Goal: Information Seeking & Learning: Learn about a topic

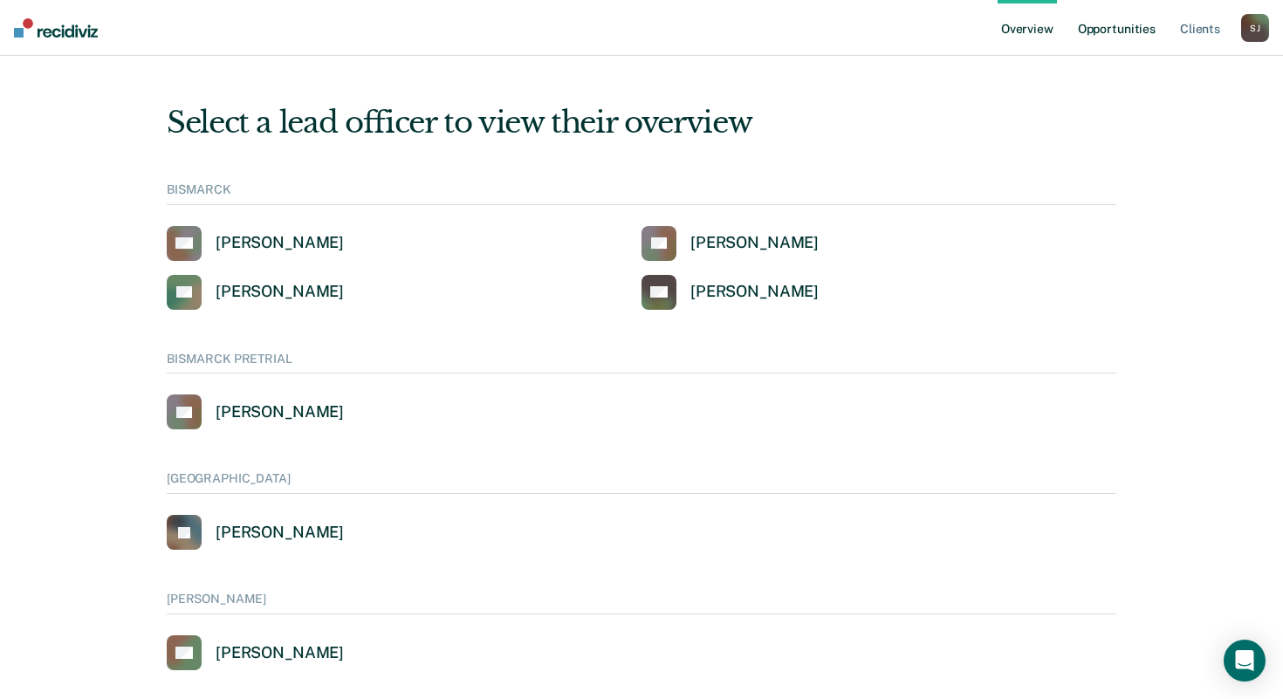
click at [1112, 31] on link "Opportunities" at bounding box center [1117, 28] width 85 height 56
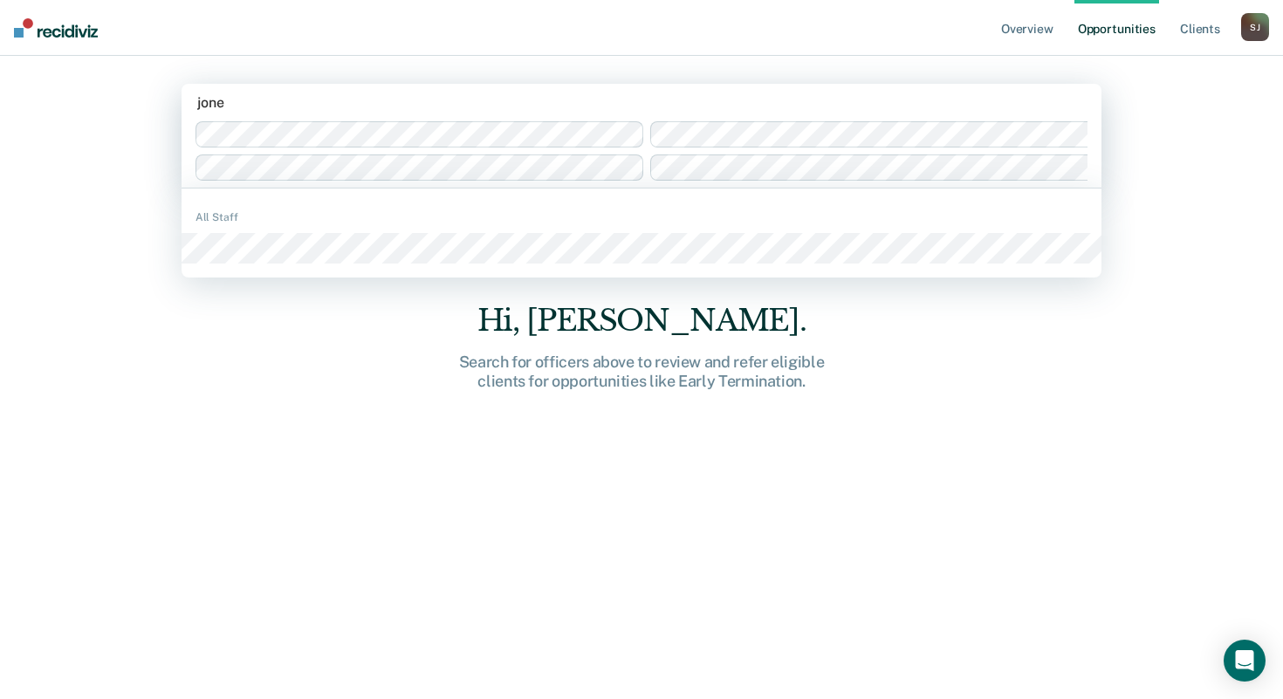
type input "[PERSON_NAME]"
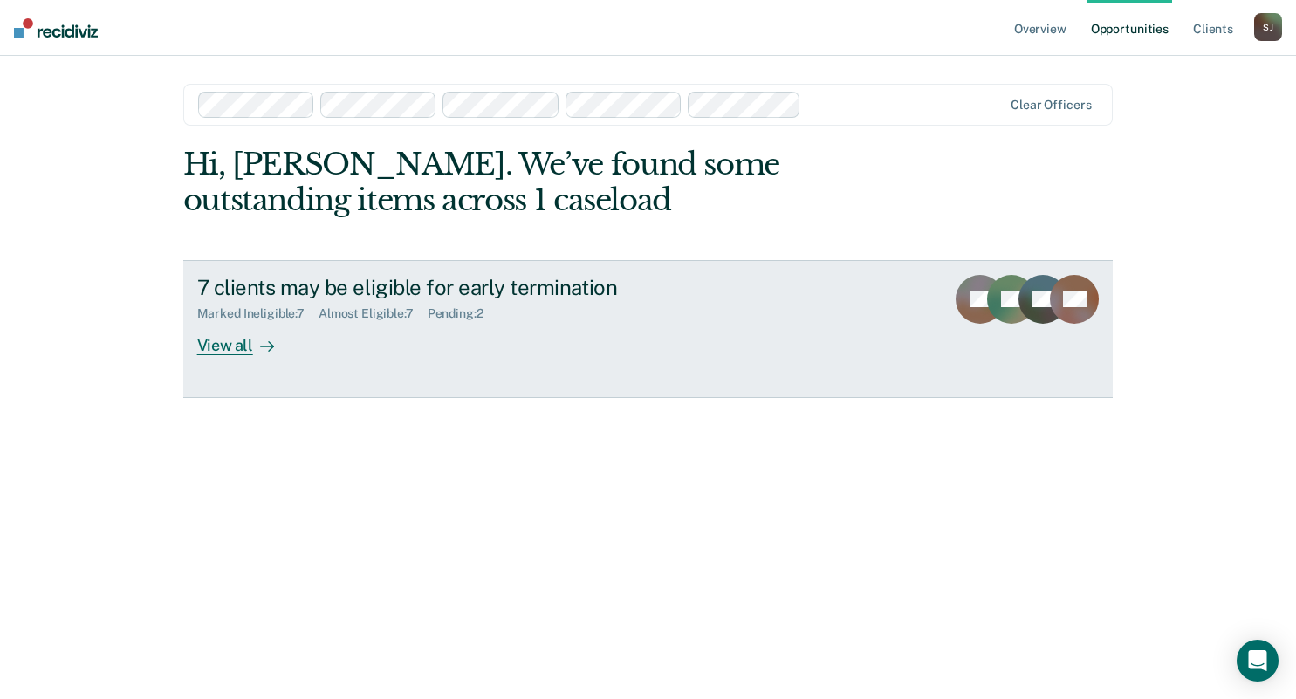
click at [226, 352] on div "View all" at bounding box center [246, 338] width 98 height 34
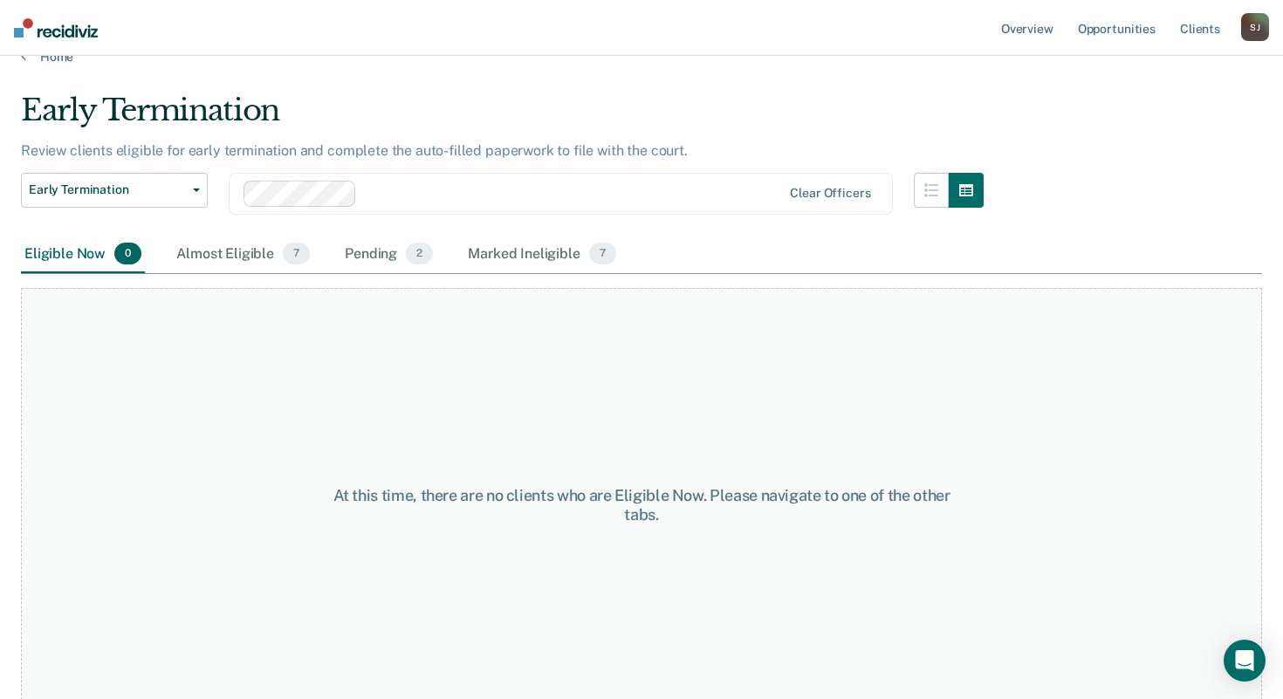
scroll to position [51, 0]
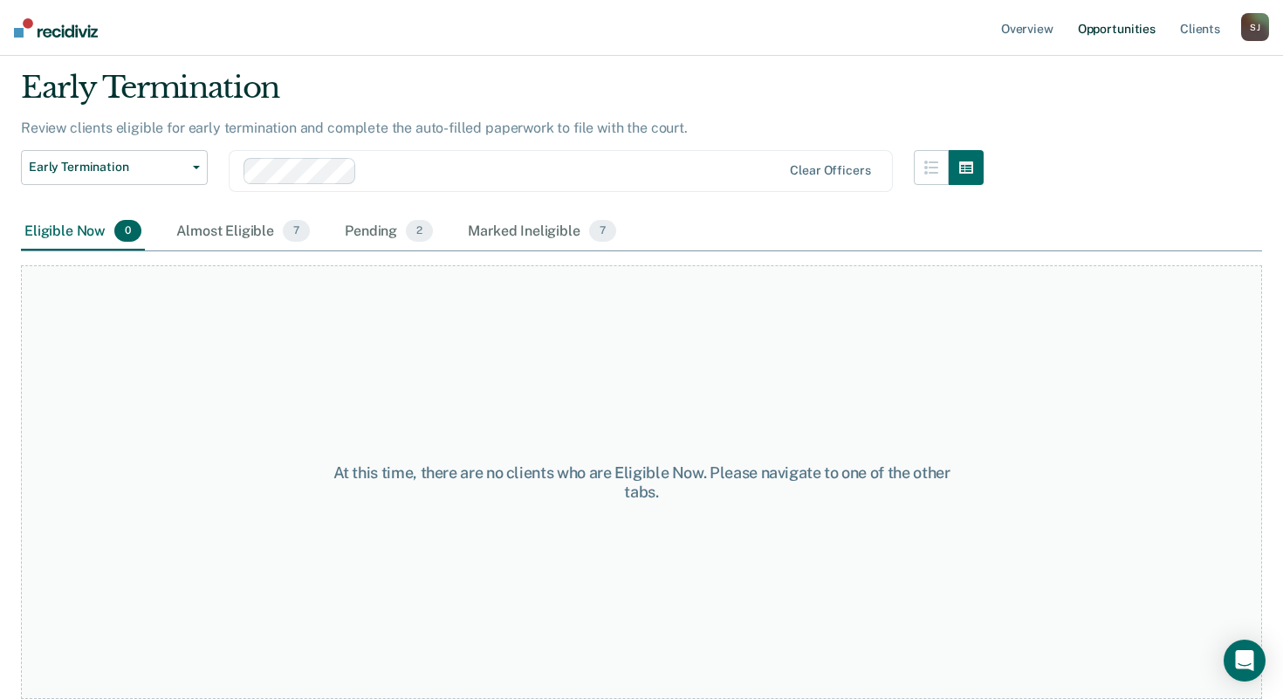
click at [1101, 35] on link "Opportunities" at bounding box center [1117, 28] width 85 height 56
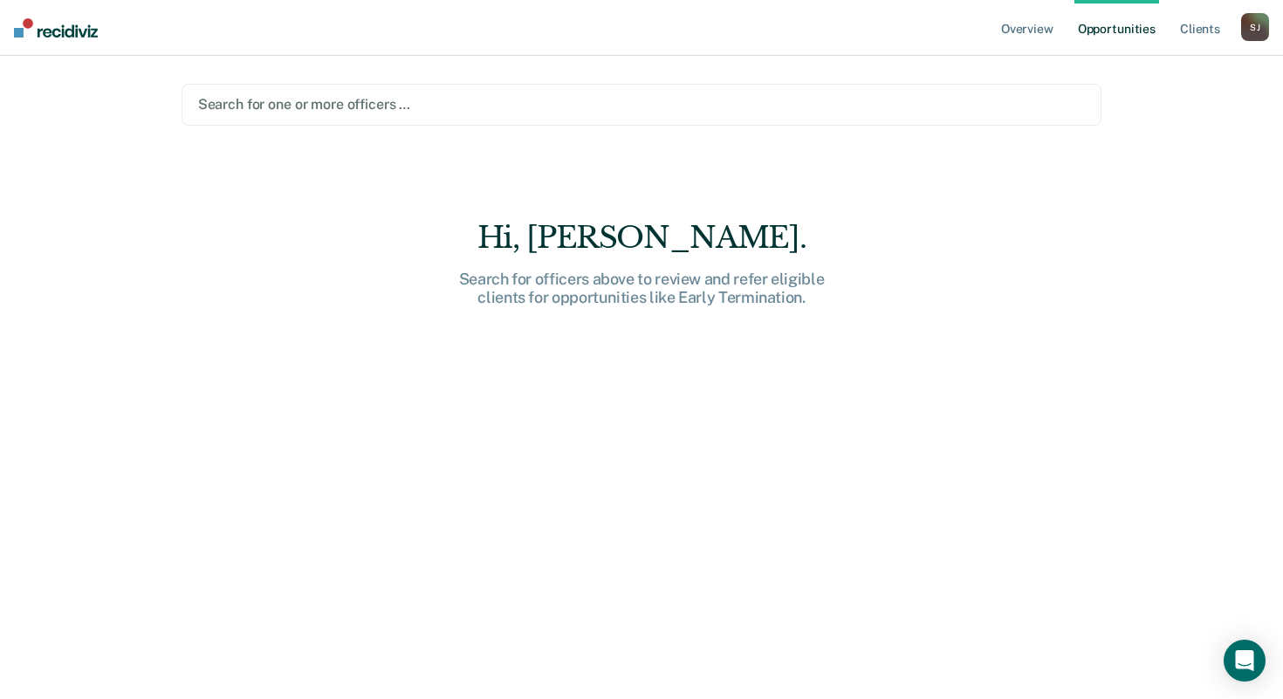
click at [285, 104] on div at bounding box center [642, 104] width 888 height 20
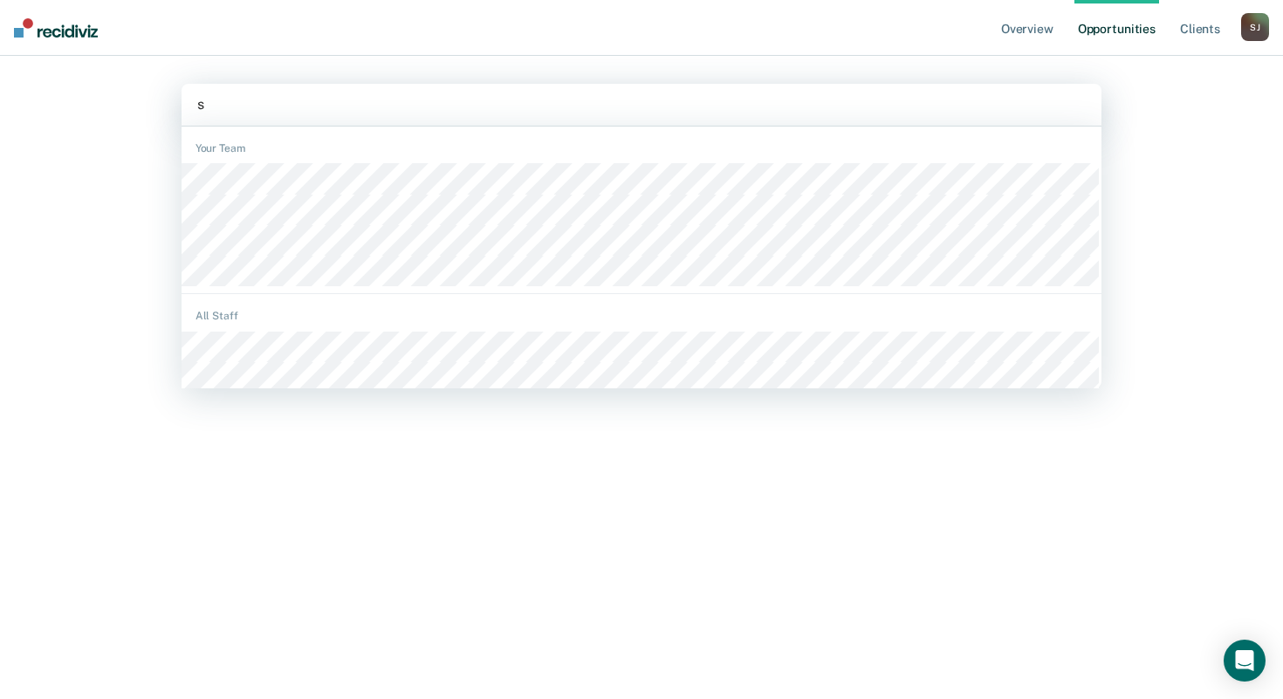
type input "se"
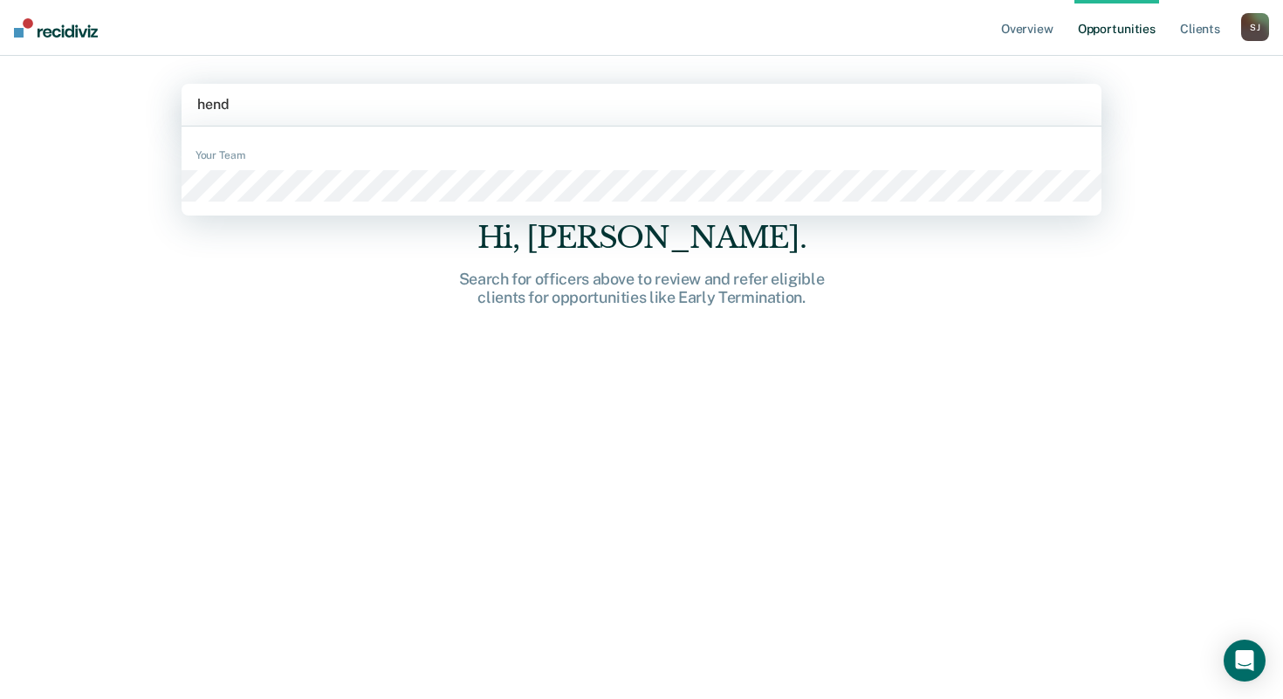
type input "hendr"
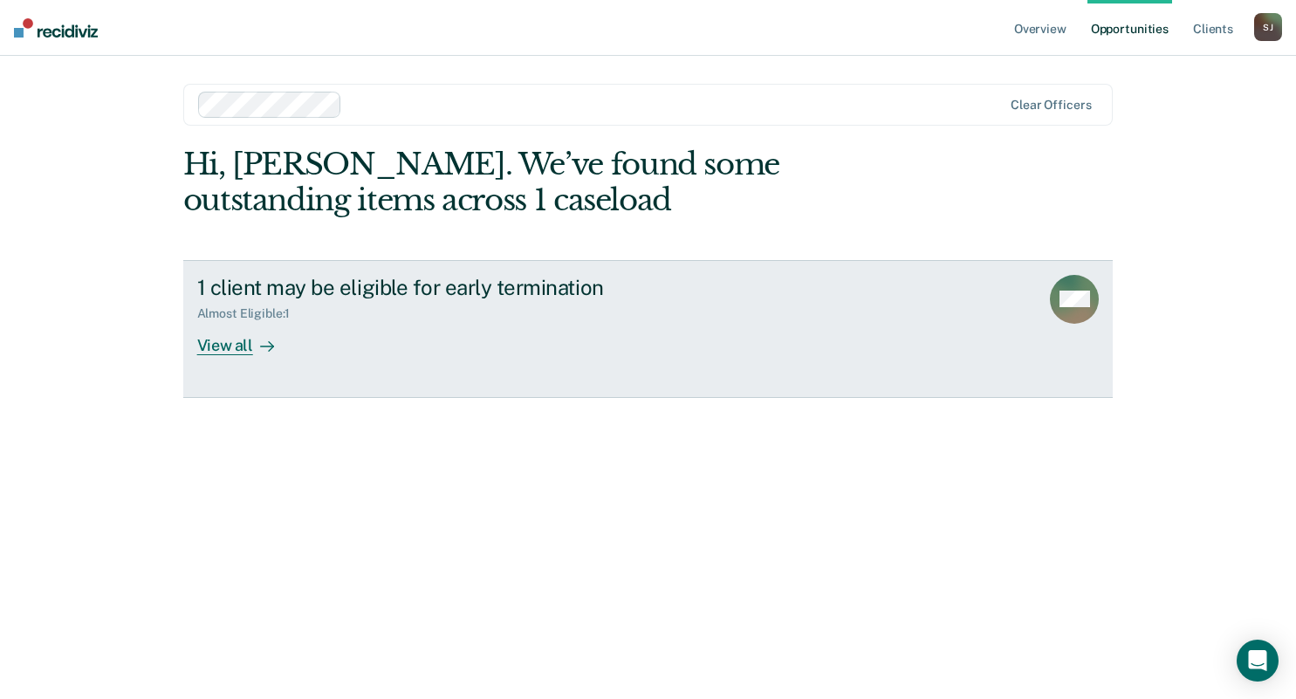
click at [342, 299] on div "1 client may be eligible for early termination" at bounding box center [503, 287] width 613 height 25
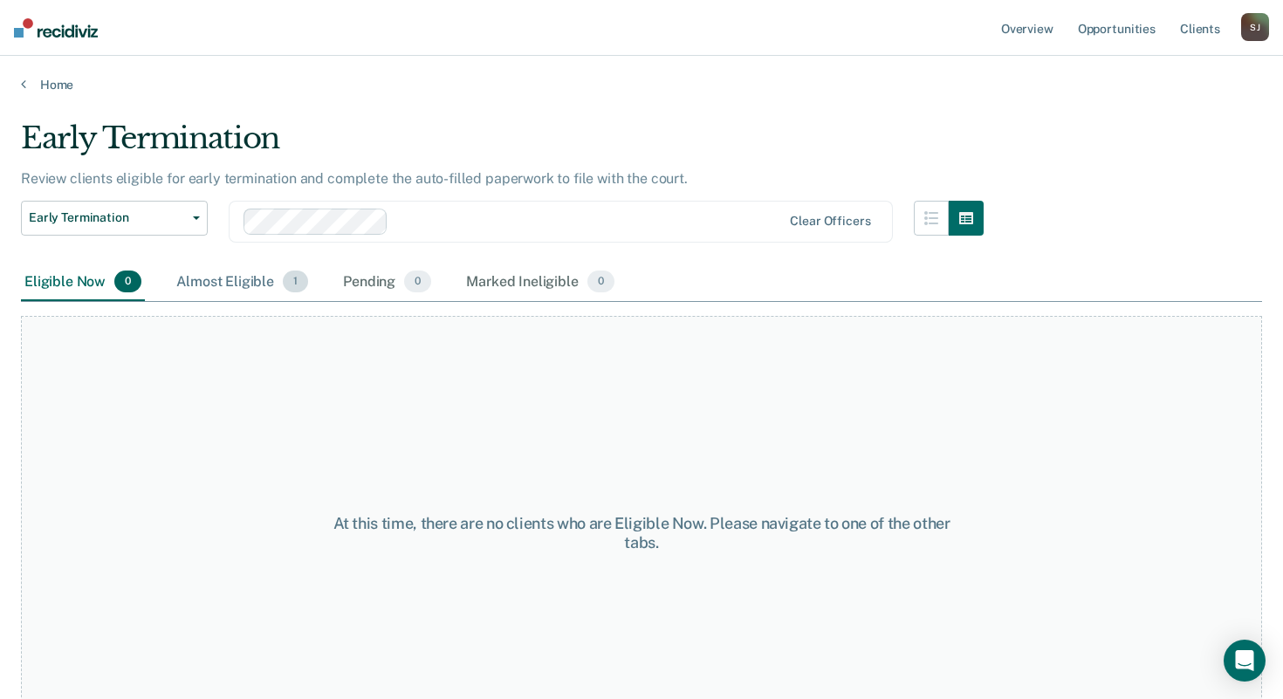
click at [221, 283] on div "Almost Eligible 1" at bounding box center [242, 283] width 139 height 38
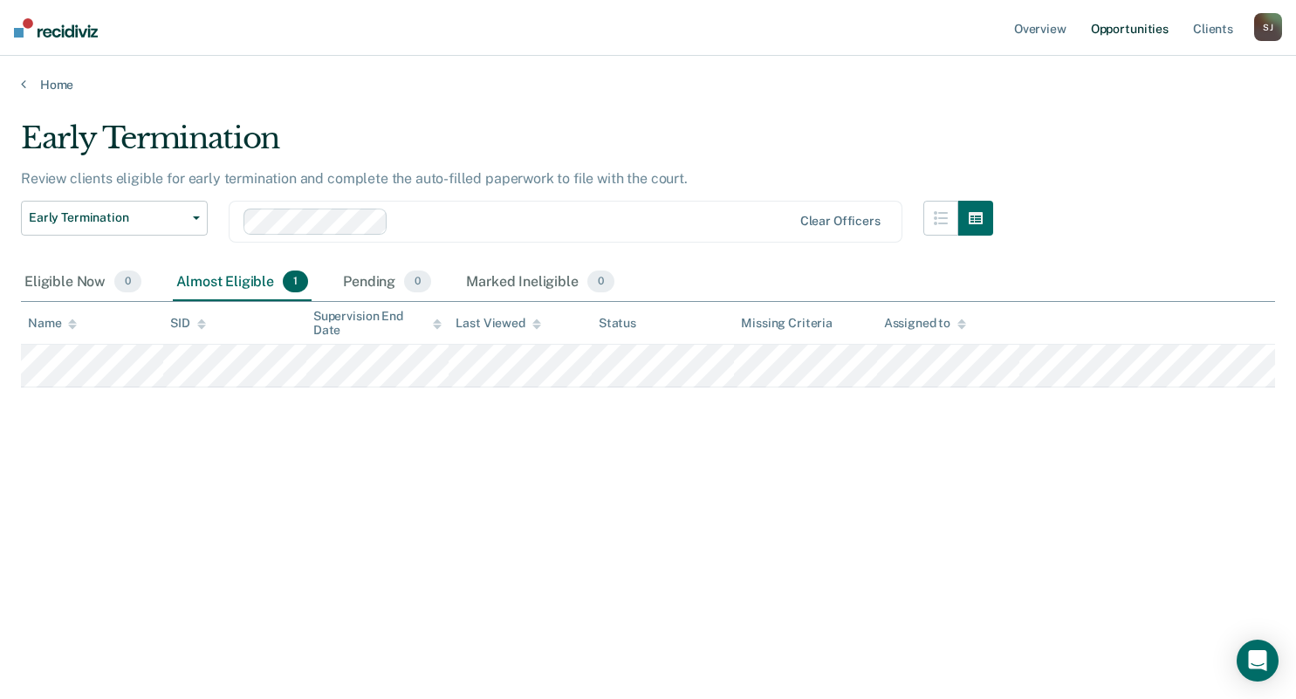
click at [1102, 31] on link "Opportunities" at bounding box center [1130, 28] width 85 height 56
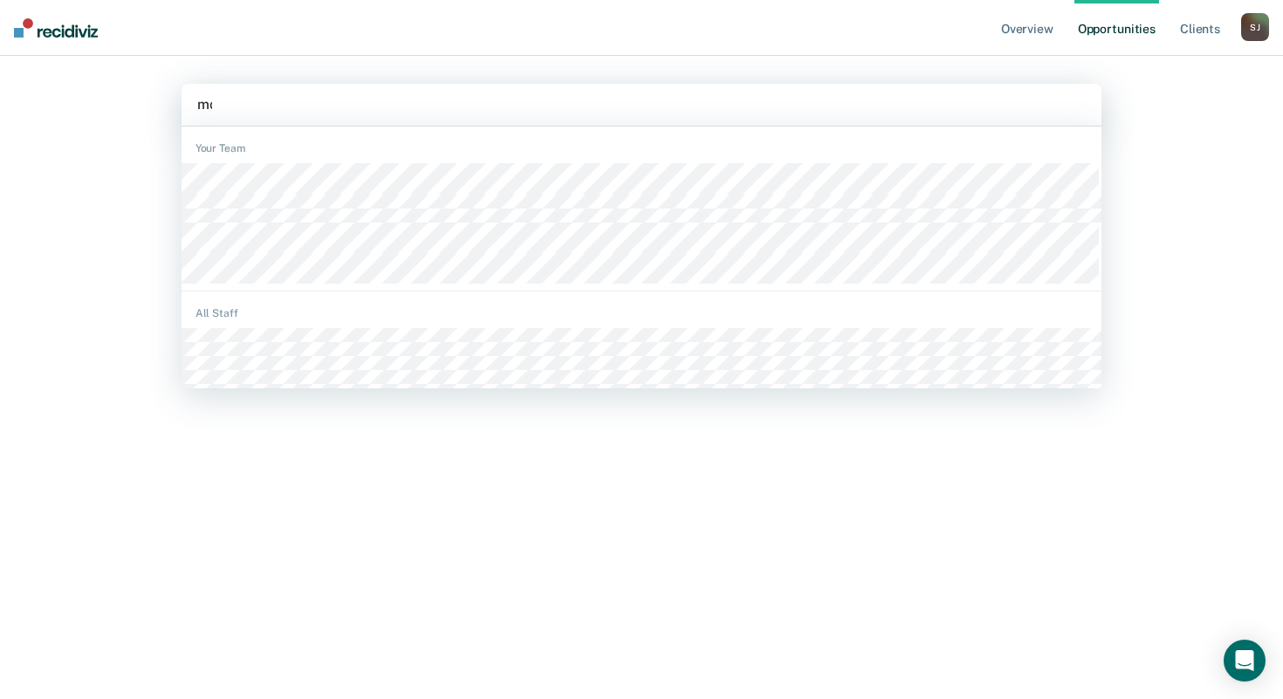
type input "[PERSON_NAME]"
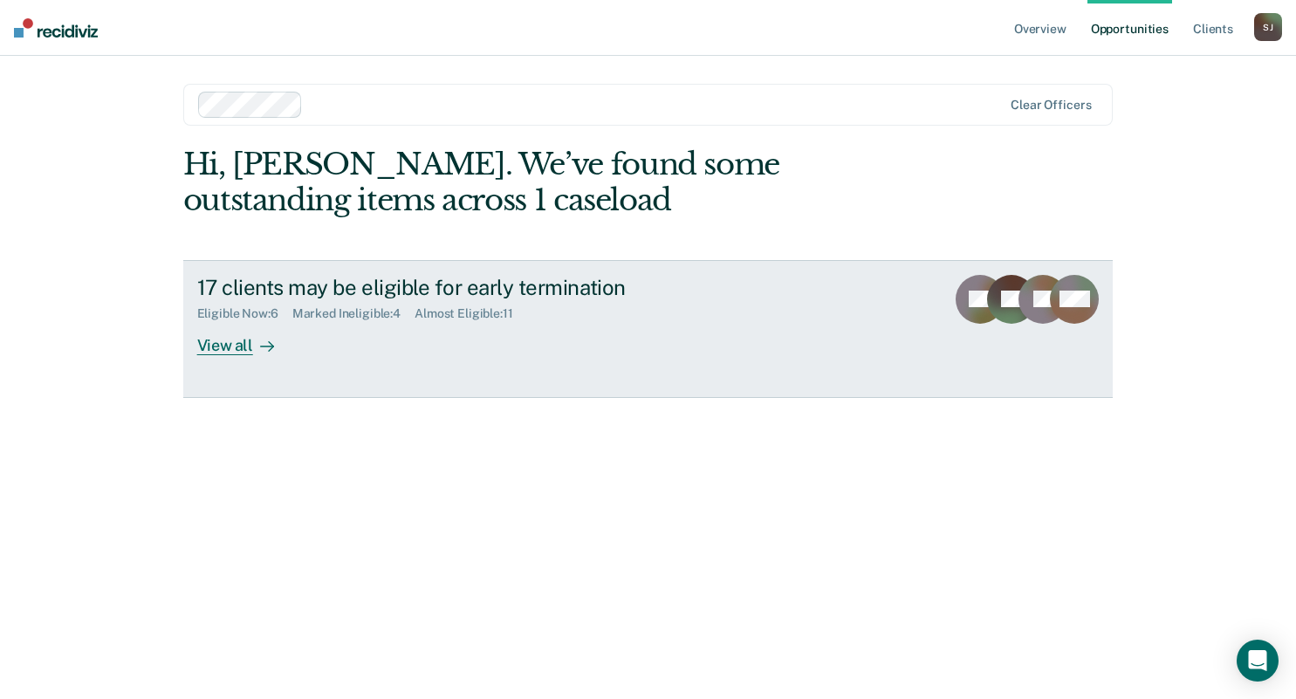
click at [351, 312] on div "Marked Ineligible : 4" at bounding box center [353, 313] width 122 height 15
